Goal: Task Accomplishment & Management: Understand process/instructions

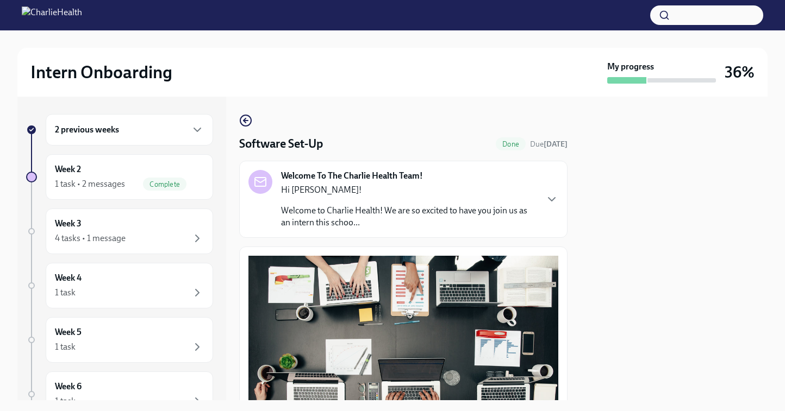
scroll to position [458, 0]
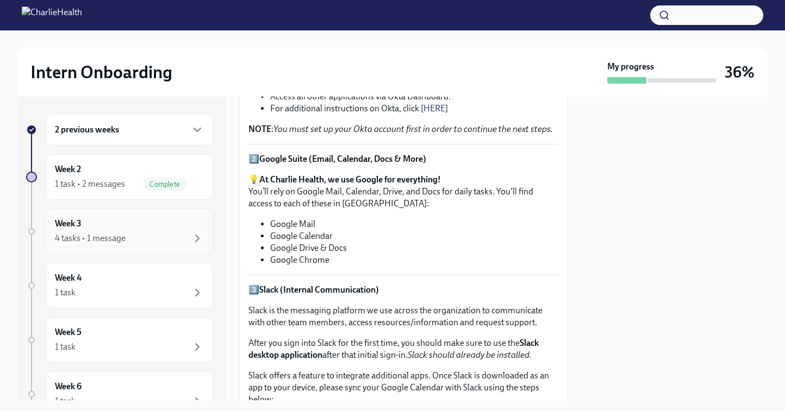
click at [100, 217] on div "Week 3 4 tasks • 1 message" at bounding box center [129, 232] width 167 height 46
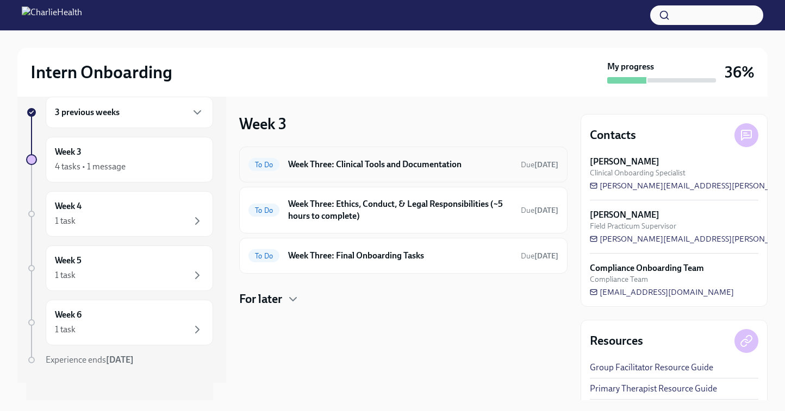
click at [411, 175] on div "To Do Week Three: Clinical Tools and Documentation Due [DATE]" at bounding box center [403, 165] width 328 height 36
click at [411, 167] on h6 "Week Three: Clinical Tools and Documentation" at bounding box center [400, 165] width 224 height 12
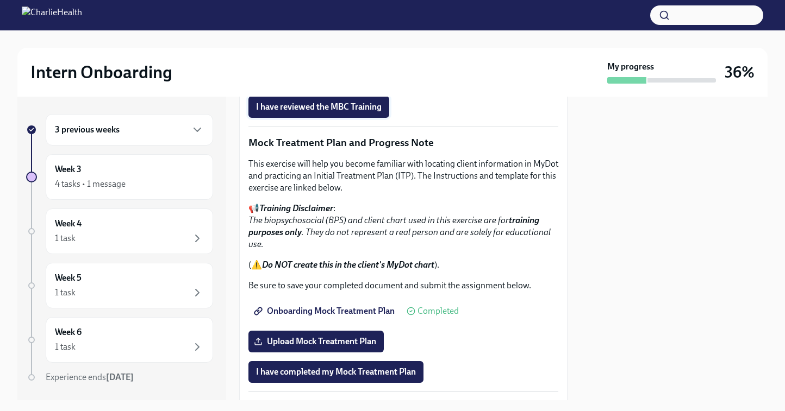
scroll to position [603, 0]
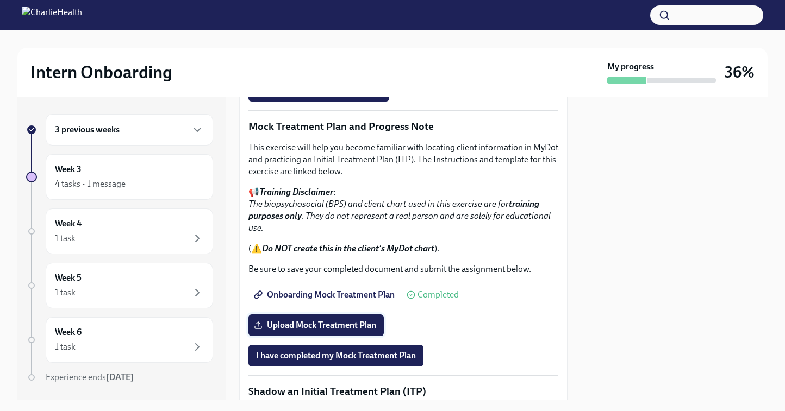
click at [341, 329] on span "Upload Mock Treatment Plan" at bounding box center [316, 325] width 120 height 11
click at [0, 0] on input "Upload Mock Treatment Plan" at bounding box center [0, 0] width 0 height 0
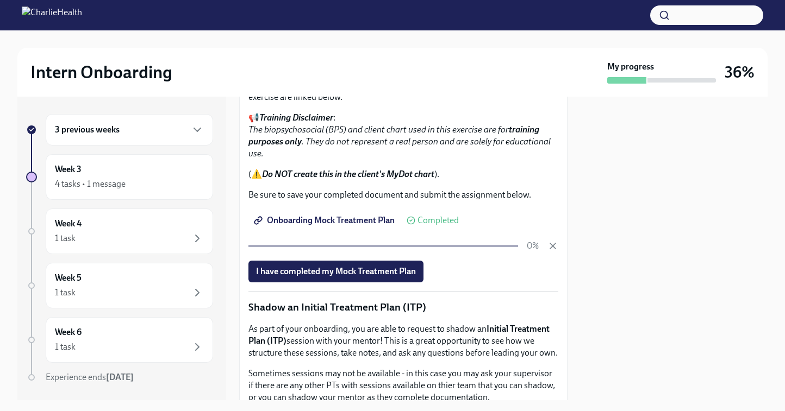
scroll to position [682, 0]
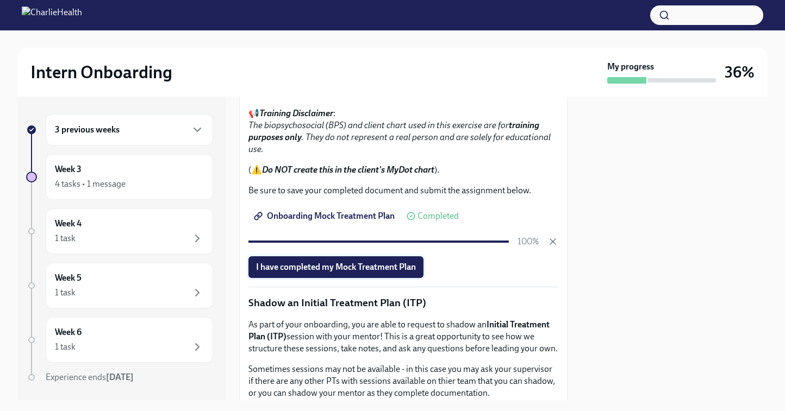
click at [387, 270] on span "I have completed my Mock Treatment Plan" at bounding box center [336, 267] width 160 height 11
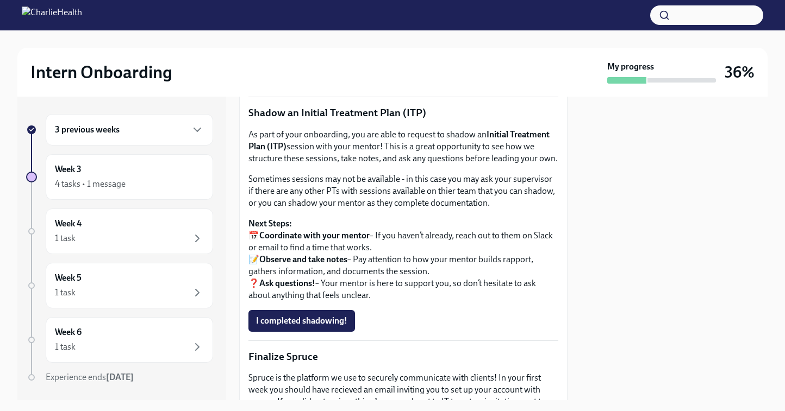
scroll to position [871, 0]
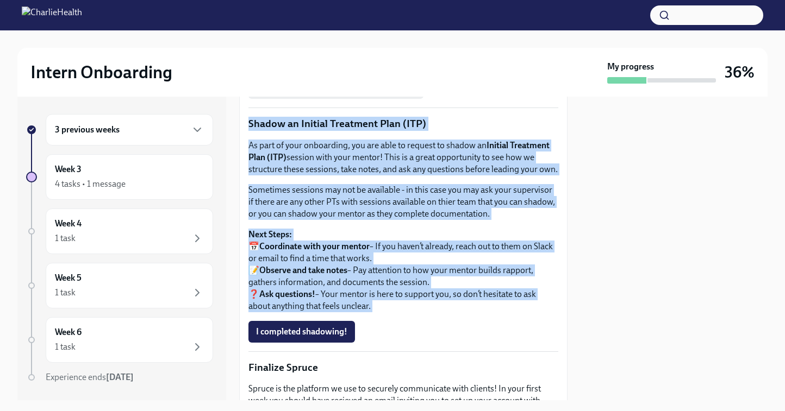
drag, startPoint x: 247, startPoint y: 121, endPoint x: 392, endPoint y: 322, distance: 247.7
copy div "Shadow an Initial Treatment Plan (ITP) As part of your onboarding, you are able…"
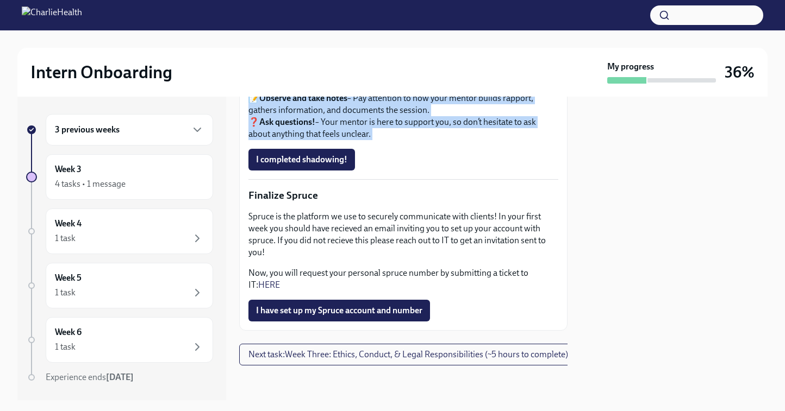
scroll to position [1042, 0]
click at [259, 284] on link "HERE" at bounding box center [269, 285] width 22 height 10
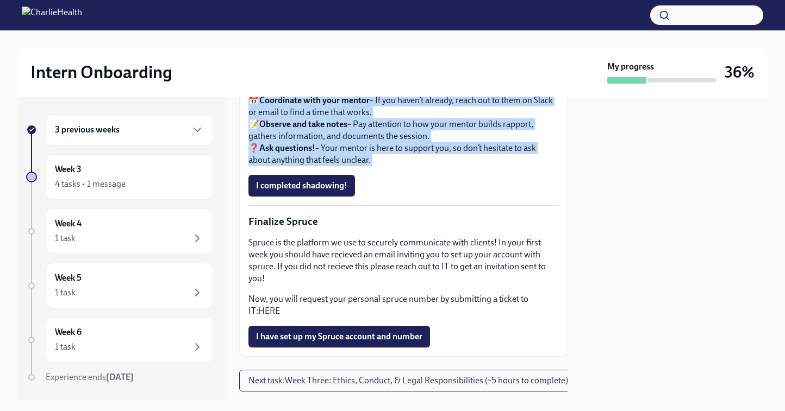
scroll to position [1043, 0]
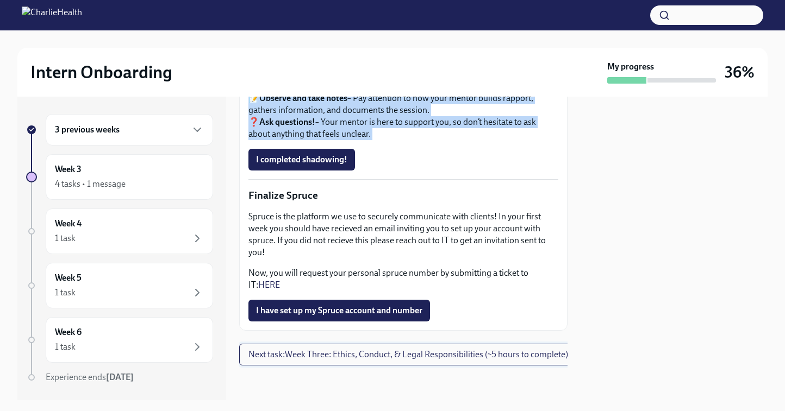
click at [333, 350] on span "Next task : Week Three: Ethics, Conduct, & Legal Responsibilities (~5 hours to …" at bounding box center [408, 354] width 320 height 11
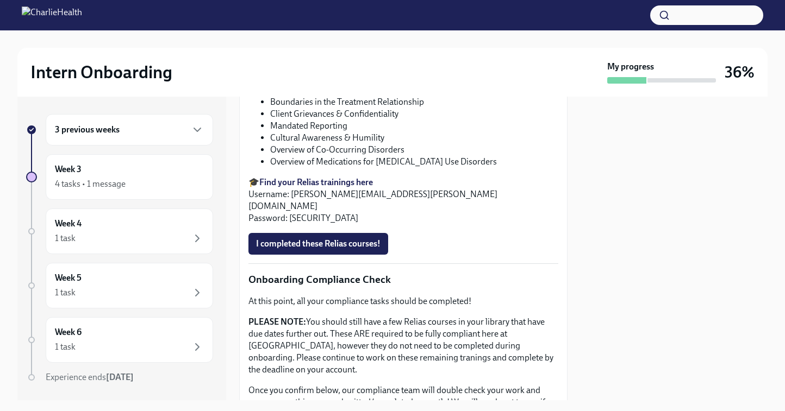
scroll to position [398, 0]
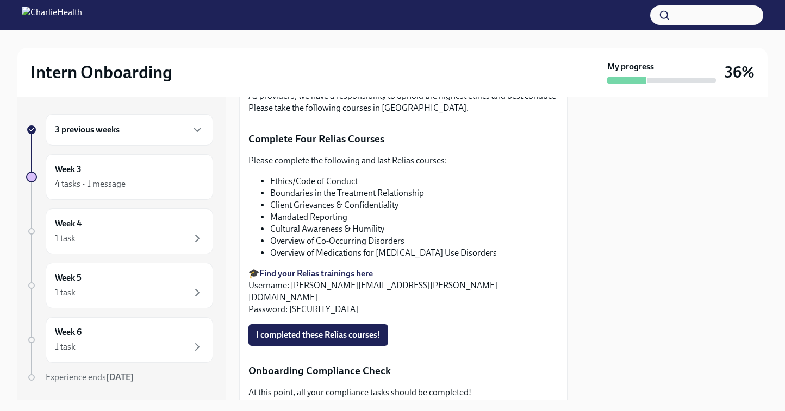
click at [301, 273] on strong "Find your Relias trainings here" at bounding box center [316, 273] width 114 height 10
